Goal: Find specific page/section: Find specific page/section

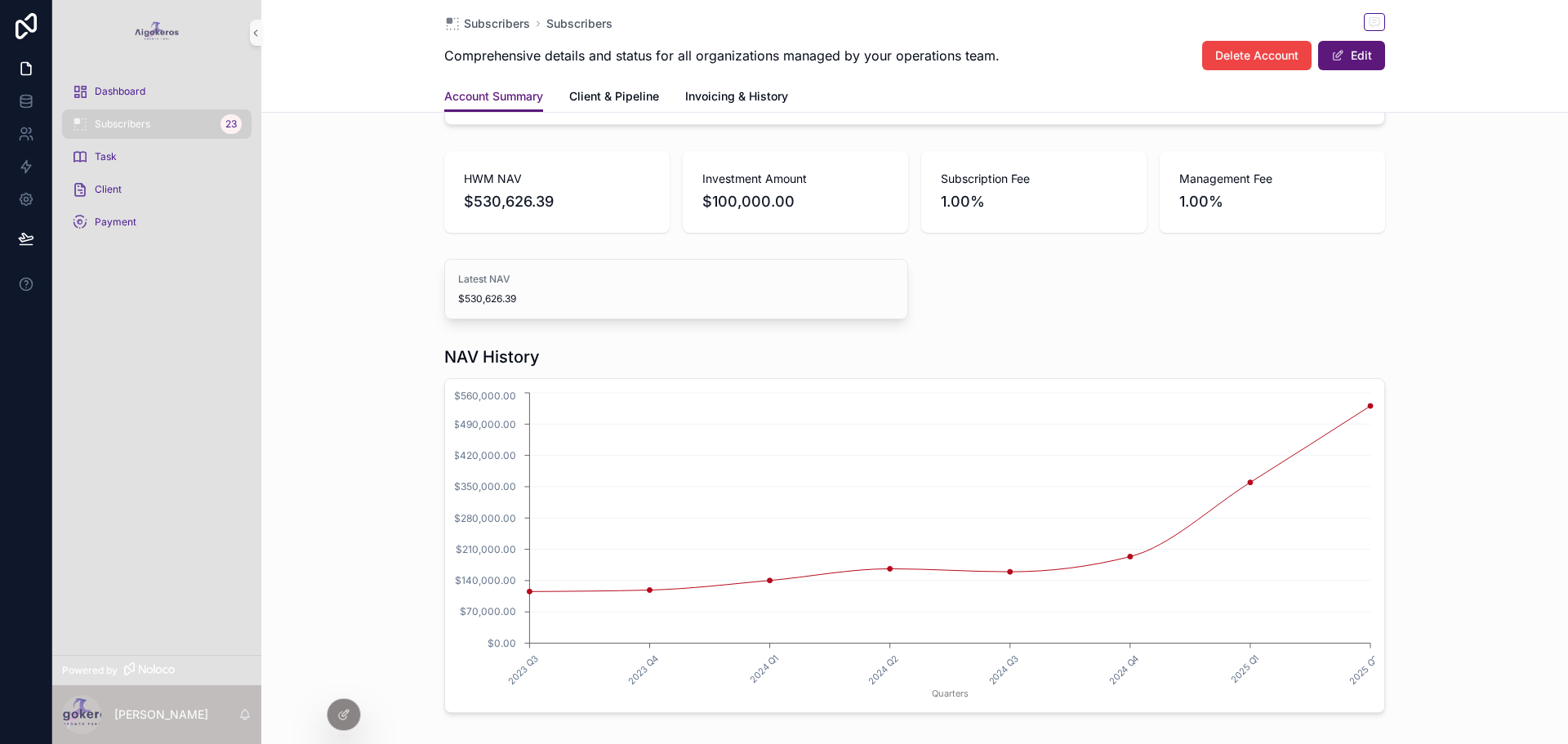
scroll to position [407, 0]
click at [19, 104] on icon at bounding box center [26, 101] width 16 height 16
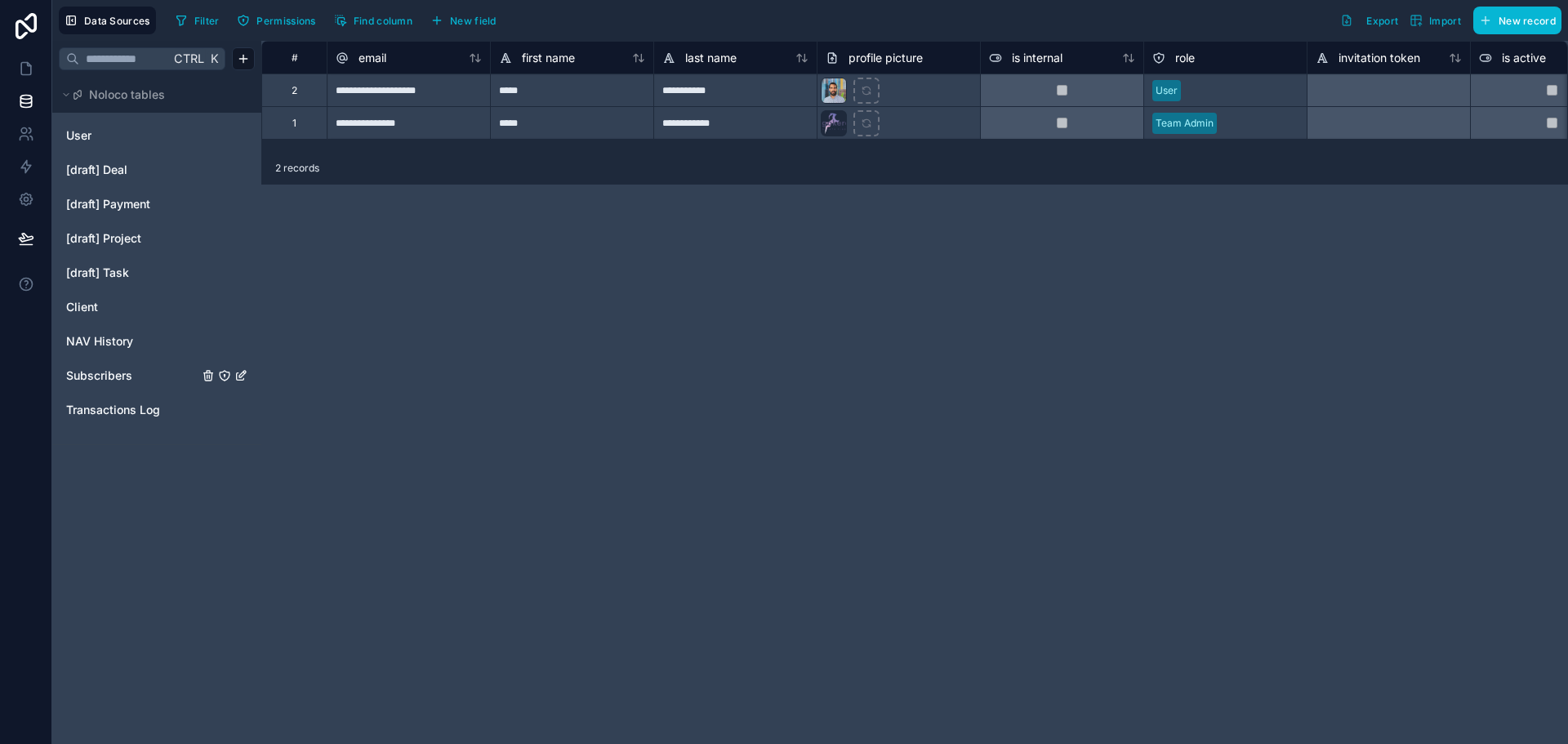
click at [125, 375] on span "Subscribers" at bounding box center [99, 375] width 66 height 16
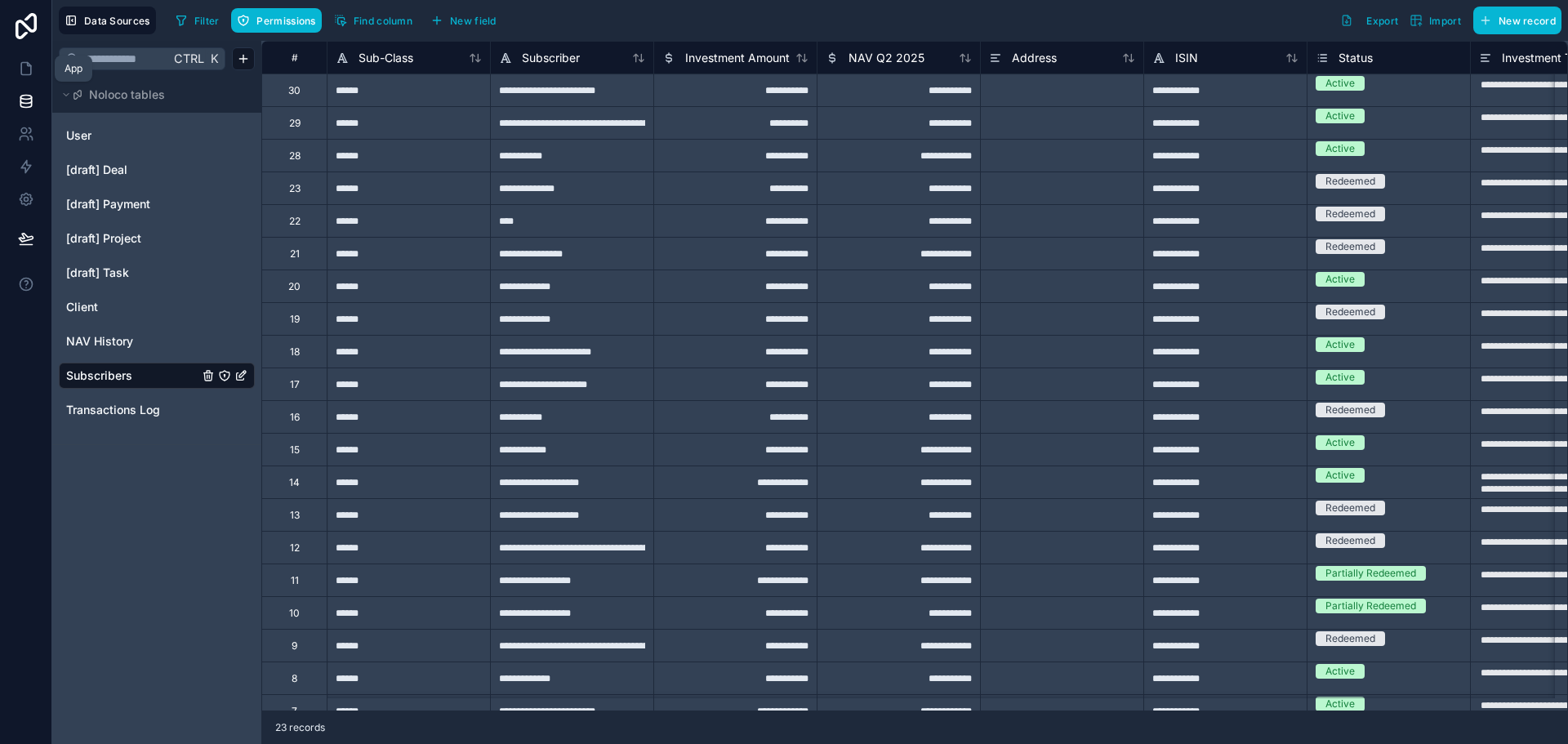
drag, startPoint x: 31, startPoint y: 63, endPoint x: 35, endPoint y: 72, distance: 9.8
click at [31, 63] on icon at bounding box center [26, 68] width 16 height 16
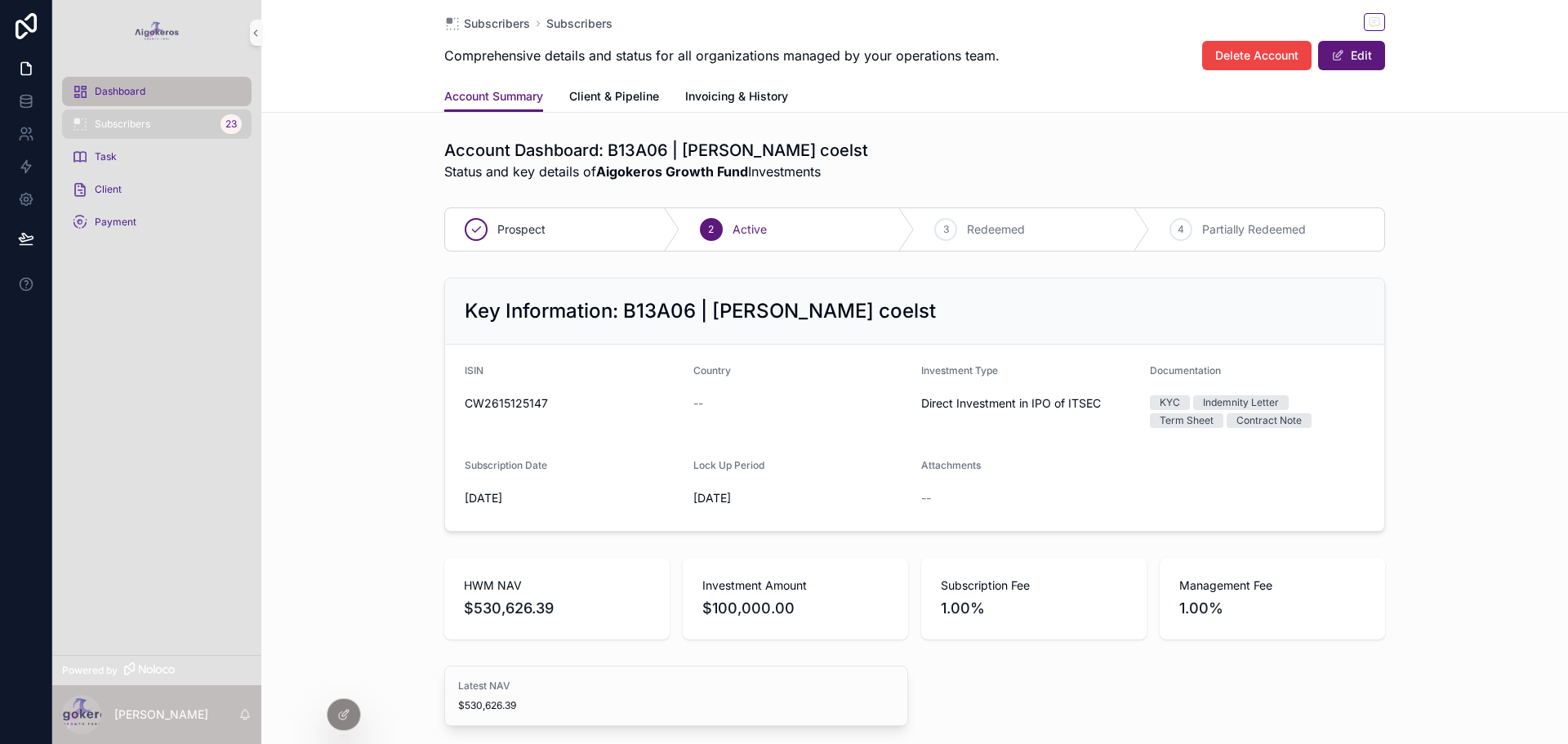
click at [128, 96] on span "Dashboard" at bounding box center [120, 92] width 51 height 13
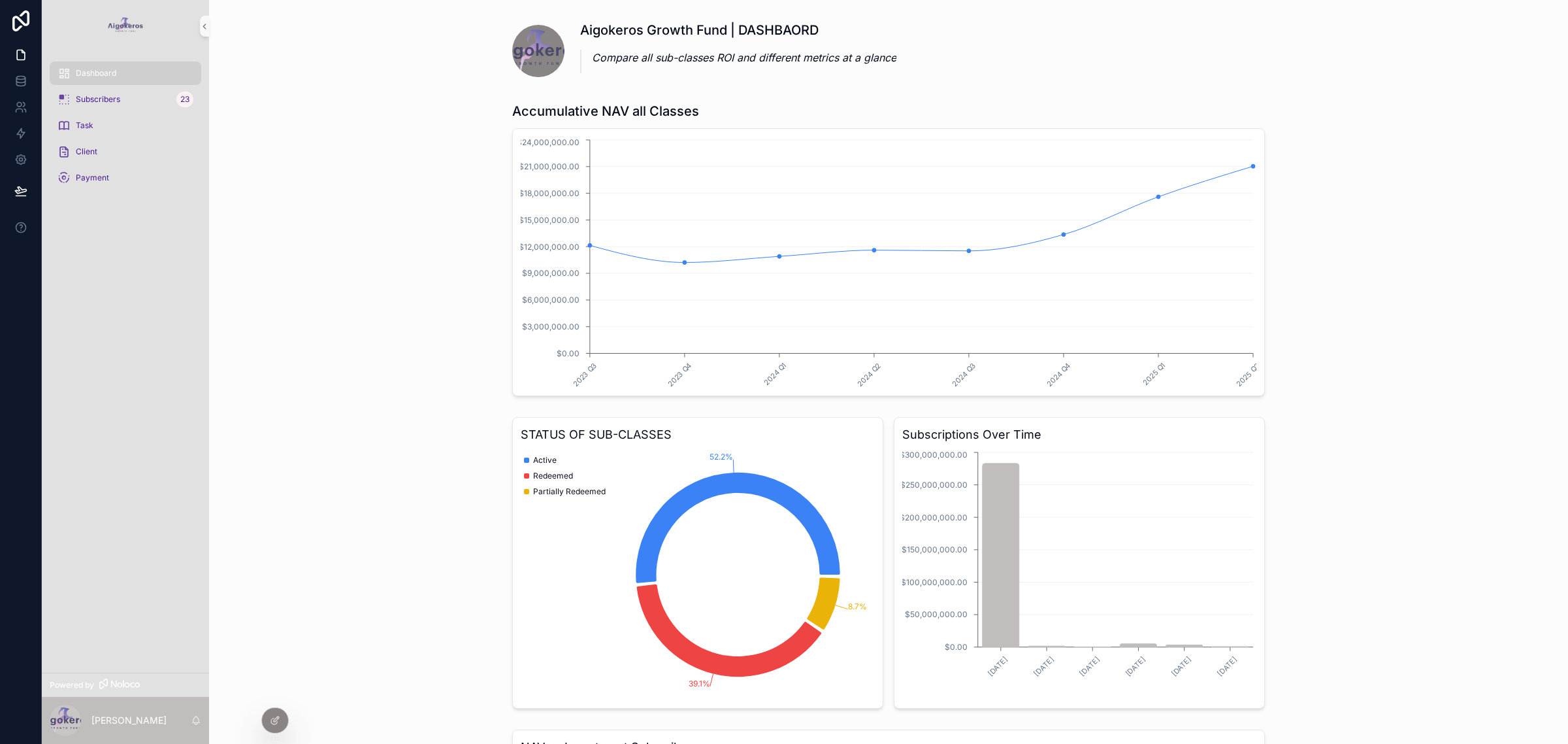
click at [394, 275] on div "Accumulative NAV all Classes 2023 Q3 2023 Q4 2024 Q1 2024 Q2 2024 Q3 2024 Q4 20…" at bounding box center [888, 249] width 1338 height 305
